Goal: Find specific page/section: Find specific page/section

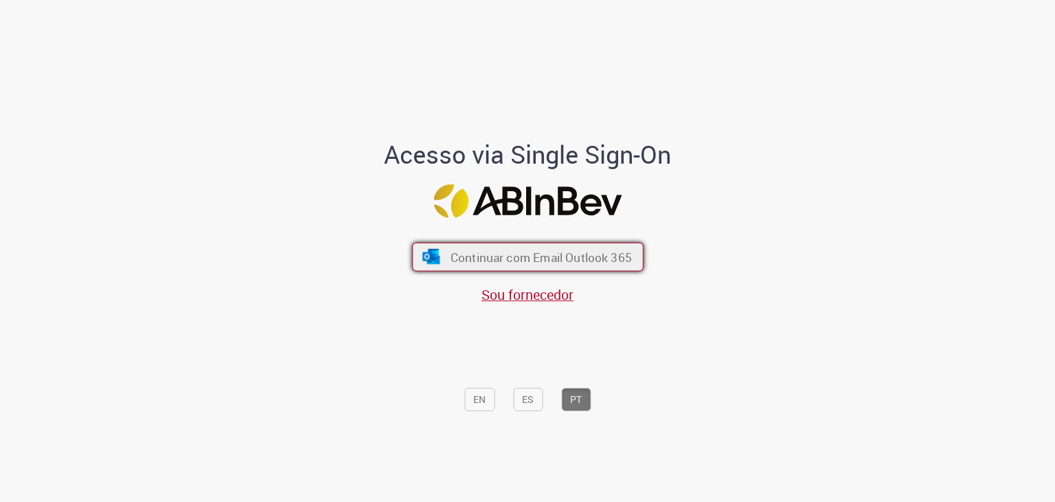
click at [478, 258] on span "Continuar com Email Outlook 365" at bounding box center [540, 257] width 181 height 16
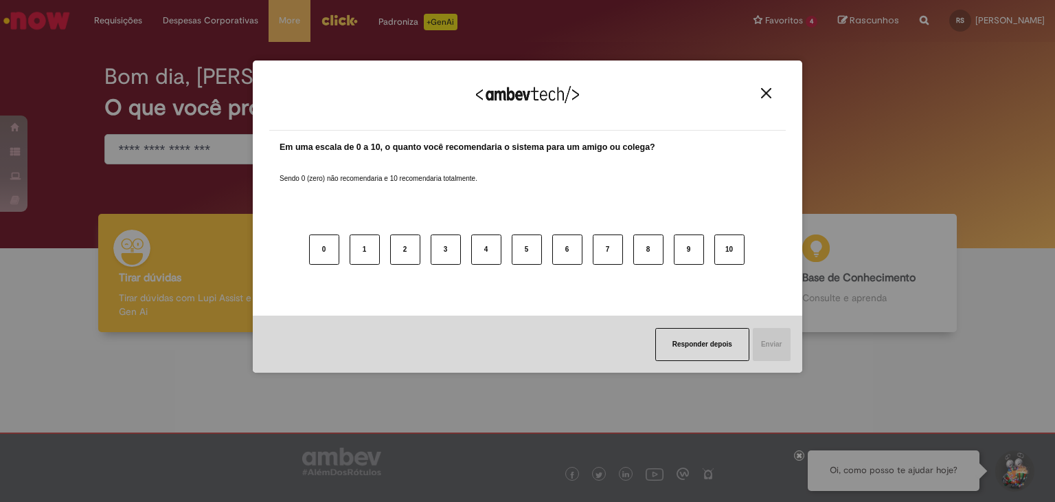
click at [764, 93] on img "Close" at bounding box center [766, 93] width 10 height 10
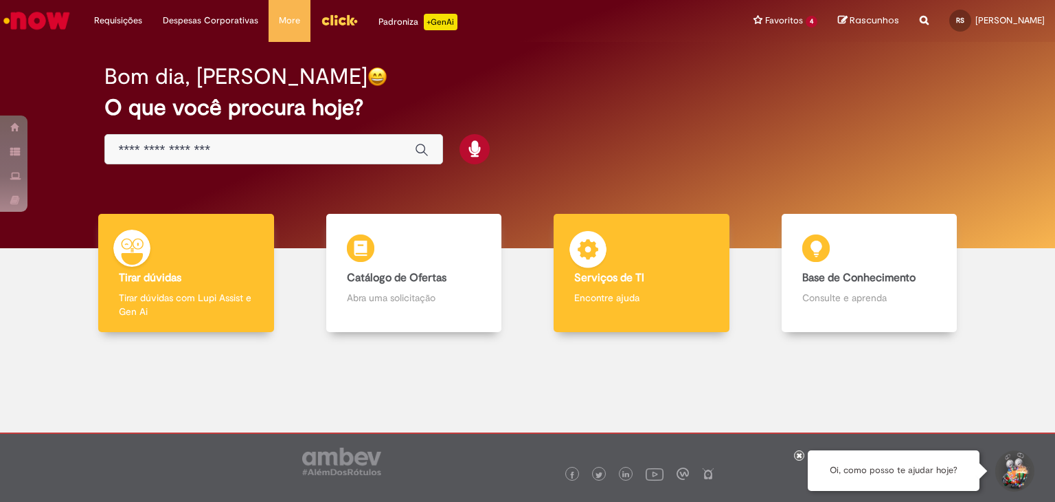
click at [640, 264] on div "Serviços de TI Serviços de TI Encontre ajuda" at bounding box center [642, 273] width 176 height 119
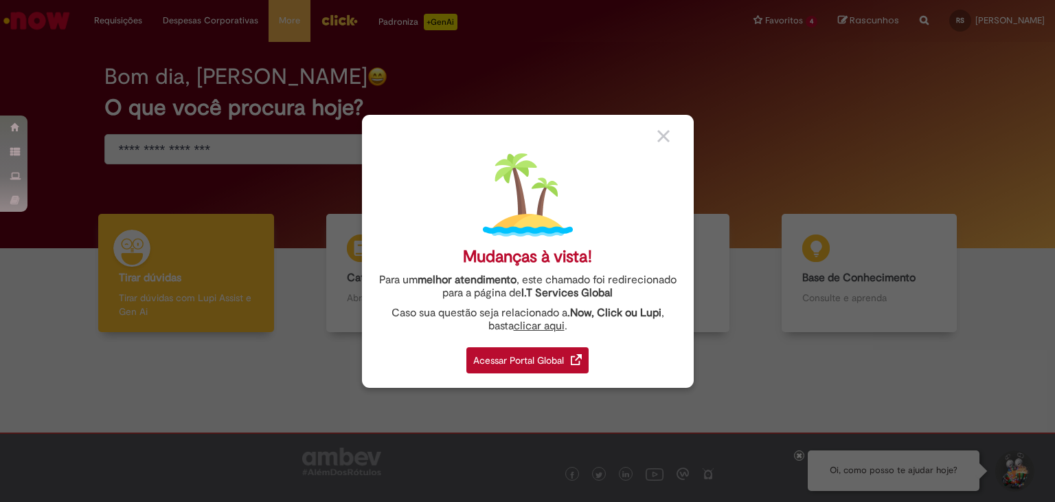
click at [527, 368] on div "Acessar Portal Global" at bounding box center [527, 360] width 122 height 26
